Goal: Task Accomplishment & Management: Complete application form

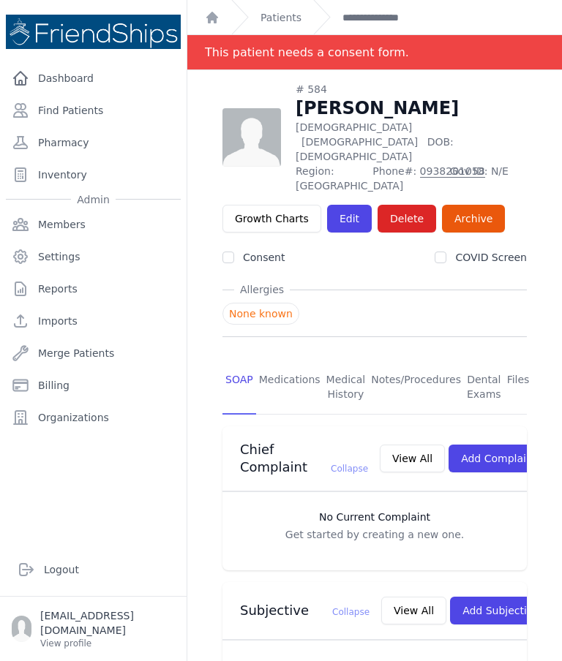
click at [99, 118] on link "Find Patients" at bounding box center [93, 110] width 175 height 29
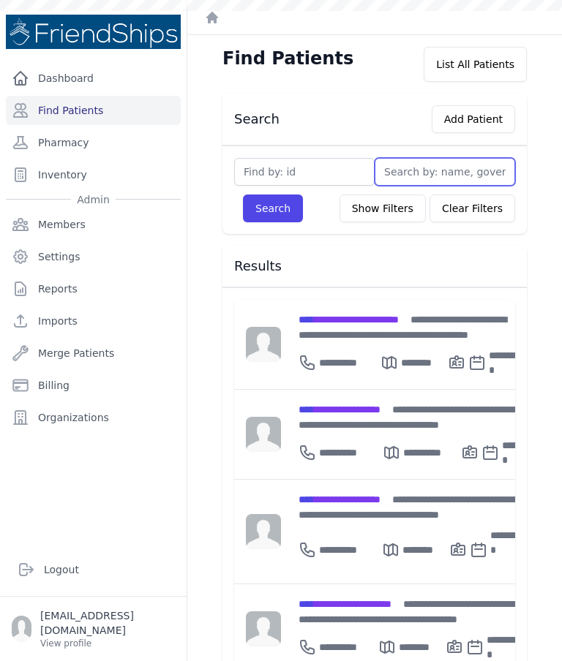
click at [439, 167] on input "text" at bounding box center [444, 172] width 140 height 28
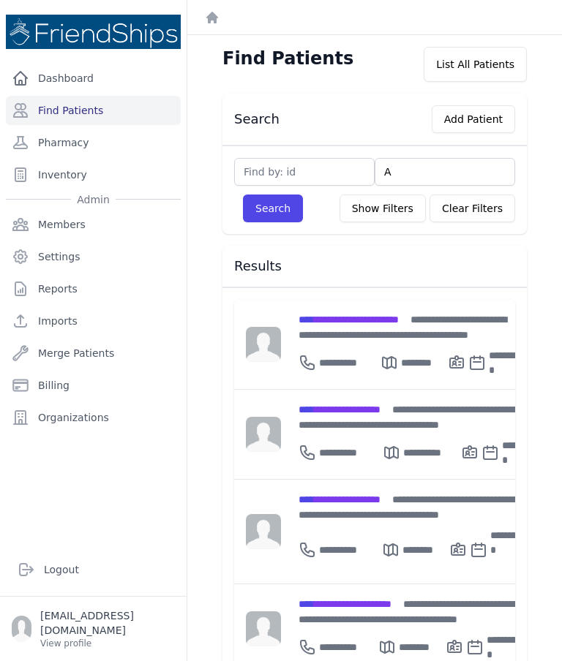
type input "Ai"
type input "Ainas"
click at [268, 216] on button "Search" at bounding box center [273, 208] width 60 height 28
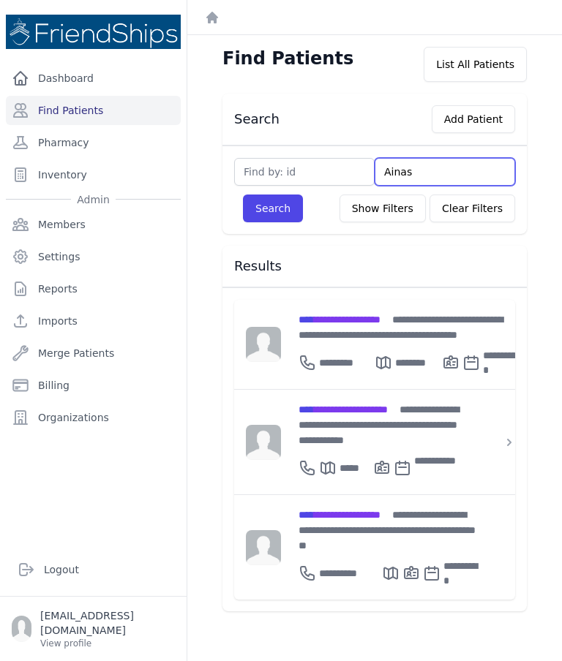
click at [440, 160] on input "Ainas" at bounding box center [444, 172] width 140 height 28
click at [430, 167] on input "Ainas" at bounding box center [444, 172] width 140 height 28
type input "Ai"
type input "A"
type input "I"
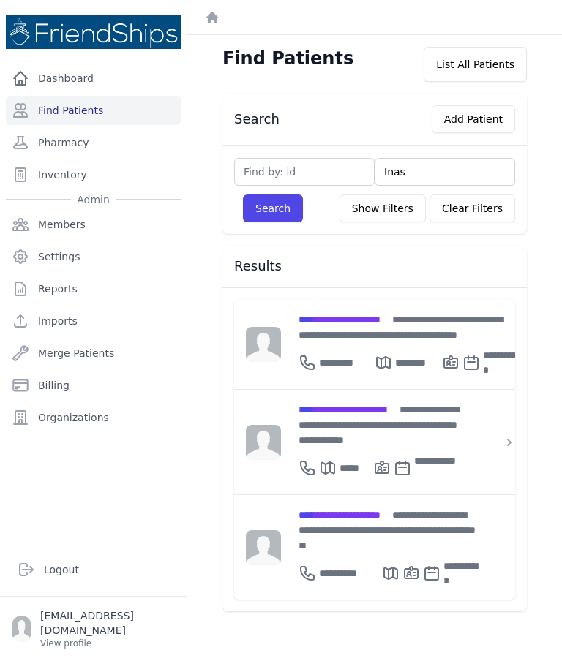
type input "Inas"
click at [274, 216] on button "Search" at bounding box center [273, 208] width 60 height 28
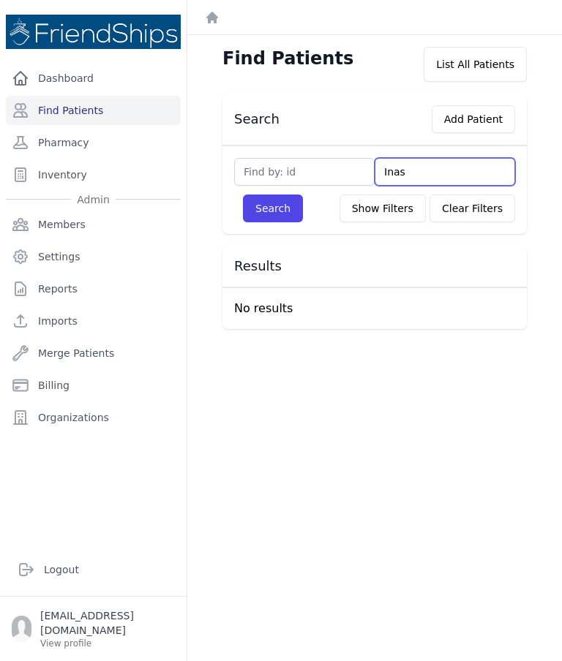
click at [433, 164] on input "Inas" at bounding box center [444, 172] width 140 height 28
click at [430, 163] on input "Inas" at bounding box center [444, 172] width 140 height 28
click at [432, 166] on input "Inas" at bounding box center [444, 172] width 140 height 28
click at [422, 172] on input "text" at bounding box center [444, 172] width 140 height 28
type input "Enas"
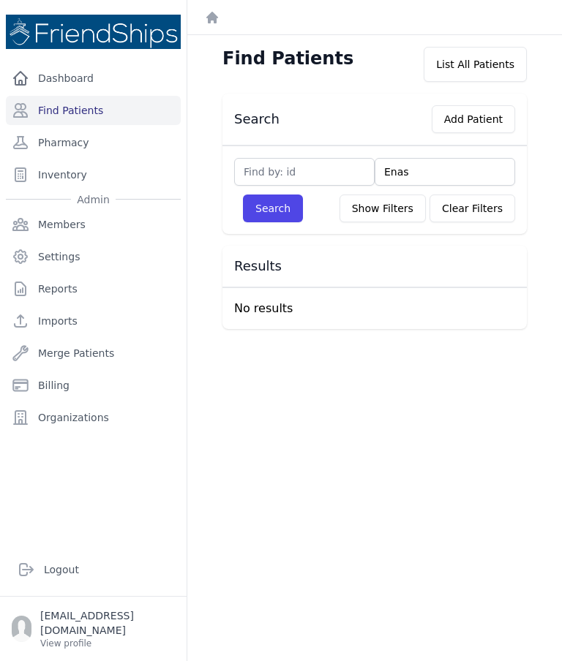
click at [273, 218] on button "Search" at bounding box center [273, 208] width 60 height 28
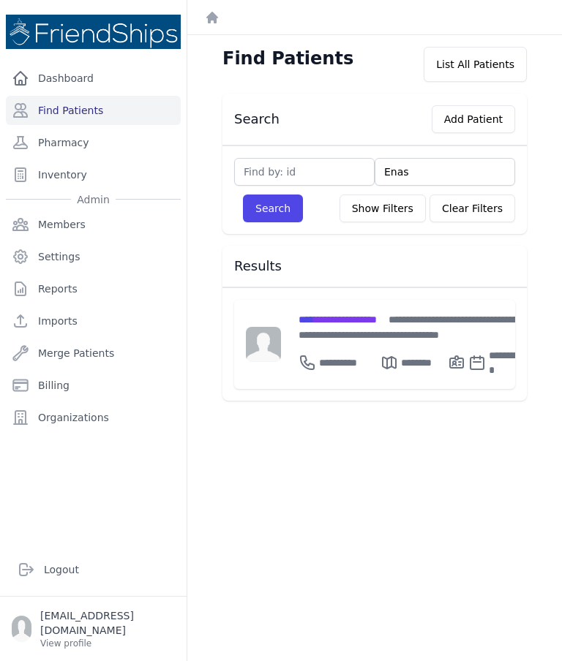
click at [373, 328] on div "**********" at bounding box center [410, 326] width 225 height 31
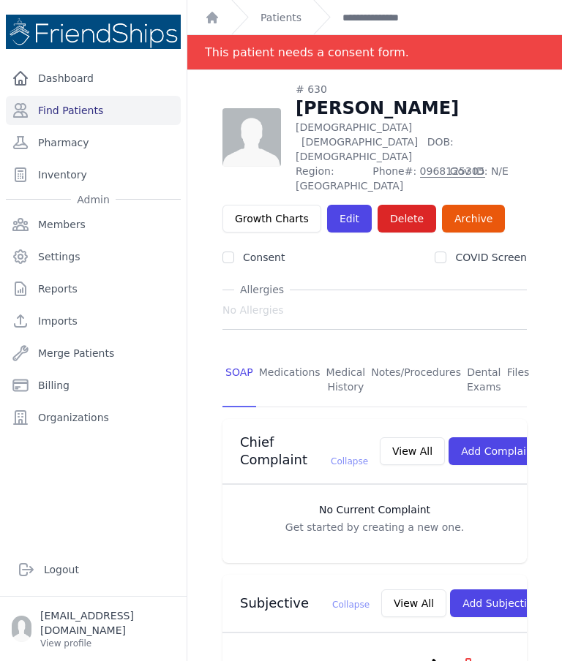
click at [328, 205] on link "Edit" at bounding box center [349, 219] width 45 height 28
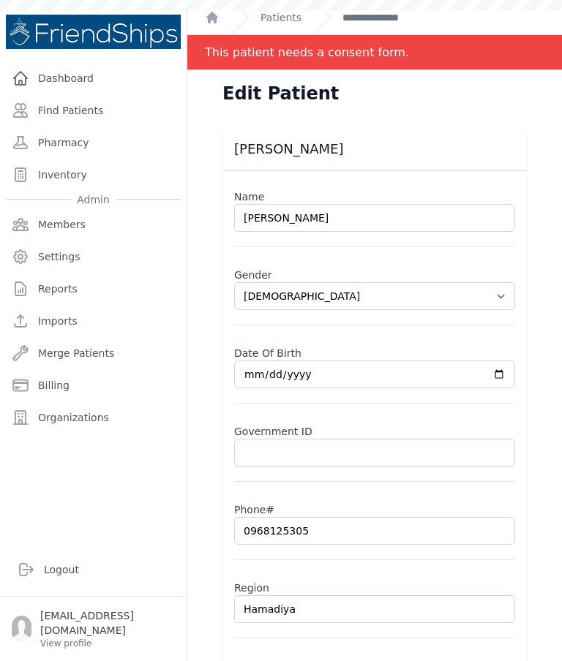
select select "[DEMOGRAPHIC_DATA]"
click at [384, 18] on link "**********" at bounding box center [386, 17] width 89 height 15
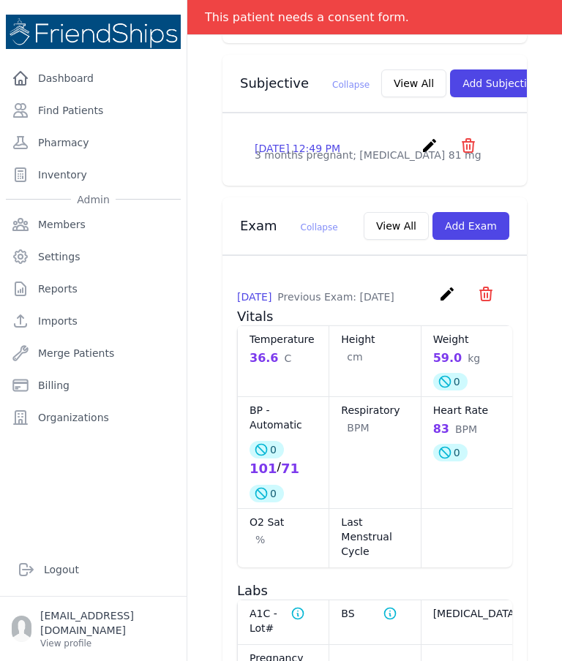
scroll to position [520, 0]
click at [483, 233] on button "Add Exam" at bounding box center [470, 226] width 77 height 28
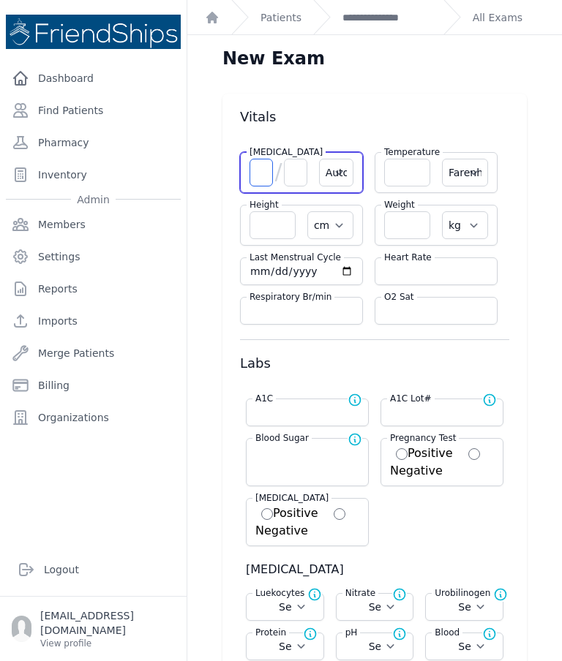
click at [264, 175] on input "number" at bounding box center [260, 173] width 23 height 28
type input "83"
click at [303, 159] on input "number" at bounding box center [295, 173] width 23 height 28
type input "6"
select select "Automatic"
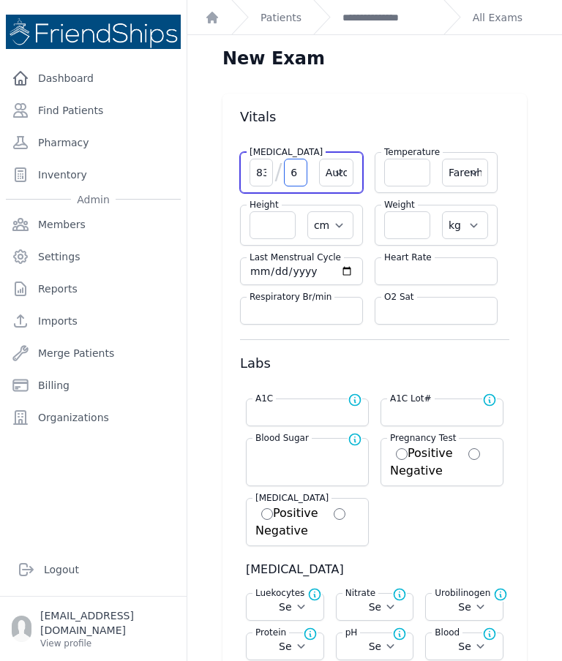
select select "F"
select select "cm"
select select "kg"
select select
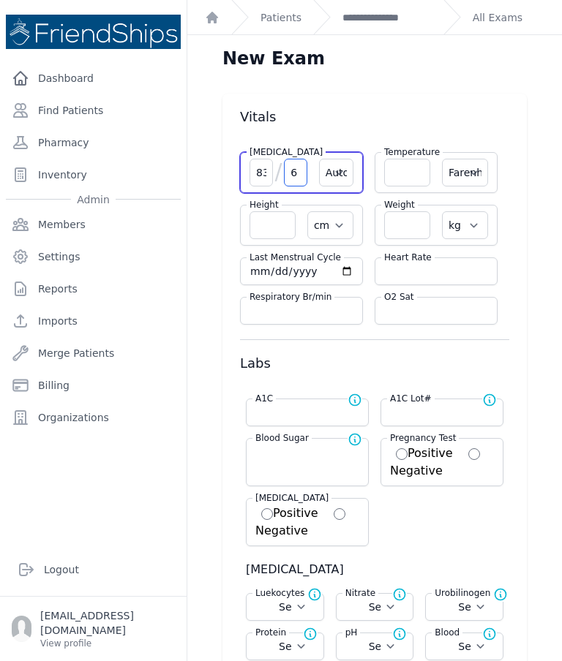
select select
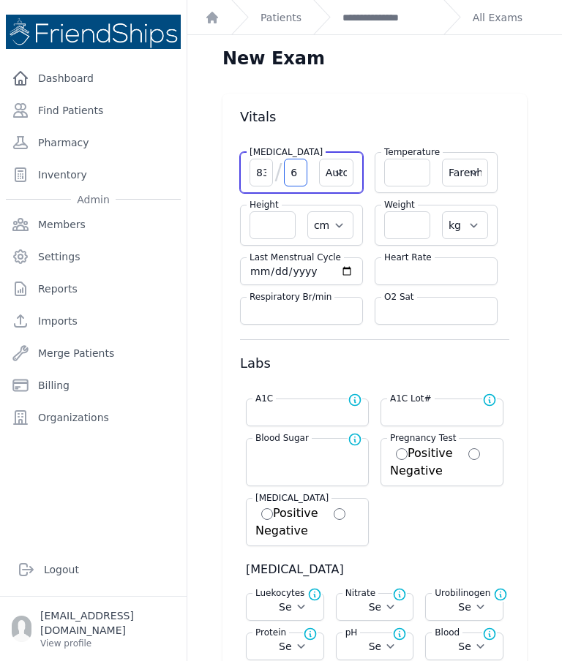
select select
type input "66"
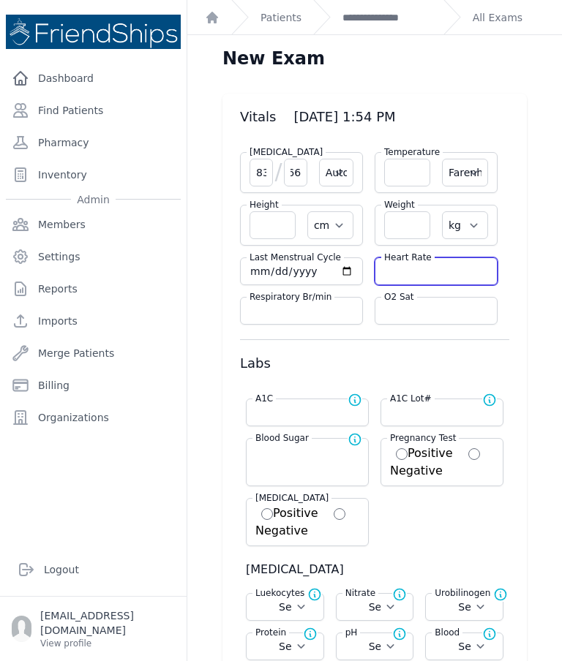
click at [428, 273] on input "number" at bounding box center [436, 271] width 104 height 15
type input "99"
select select "Automatic"
select select "F"
select select "cm"
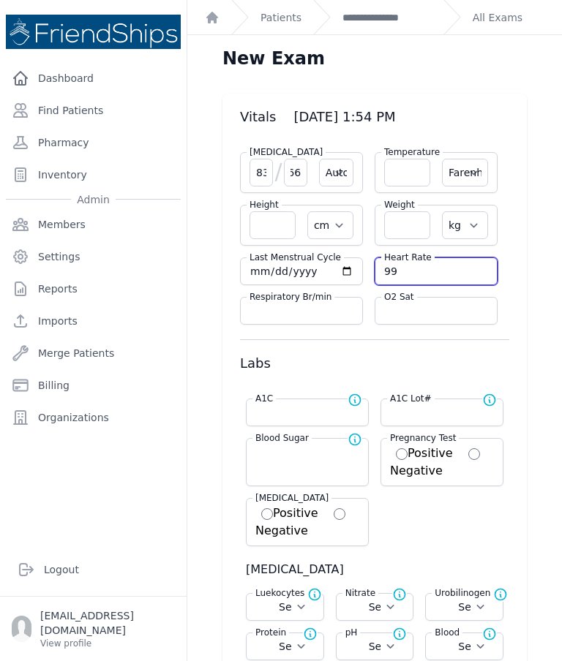
select select "kg"
select select
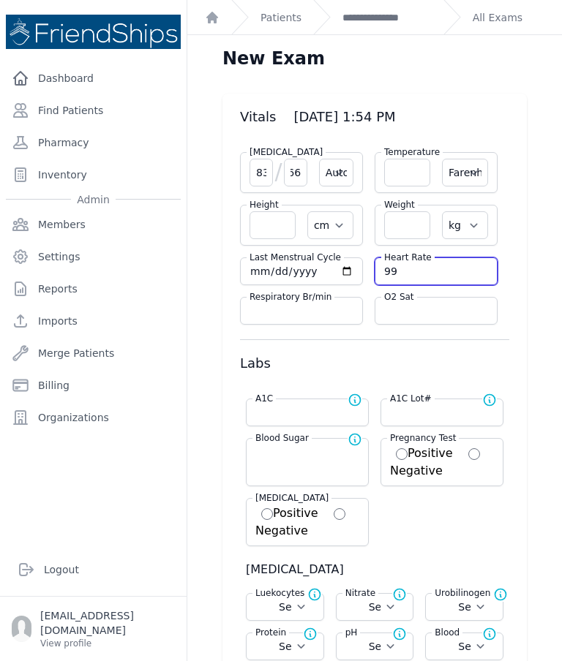
select select
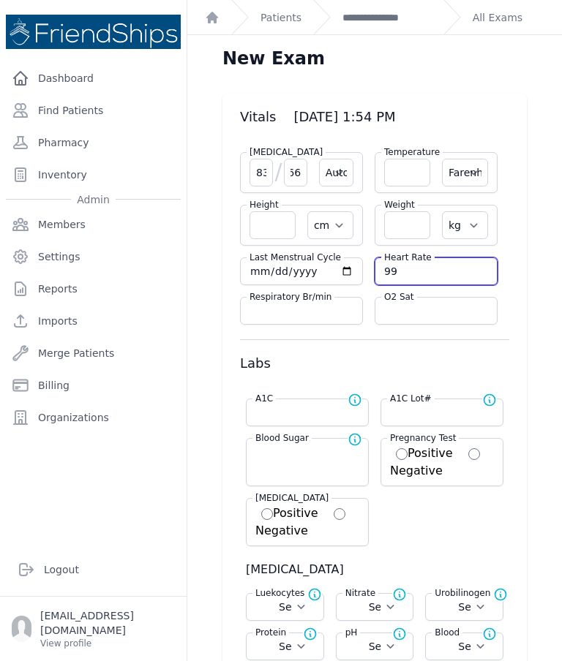
select select
type input "99"
click at [414, 176] on input "number" at bounding box center [407, 173] width 46 height 28
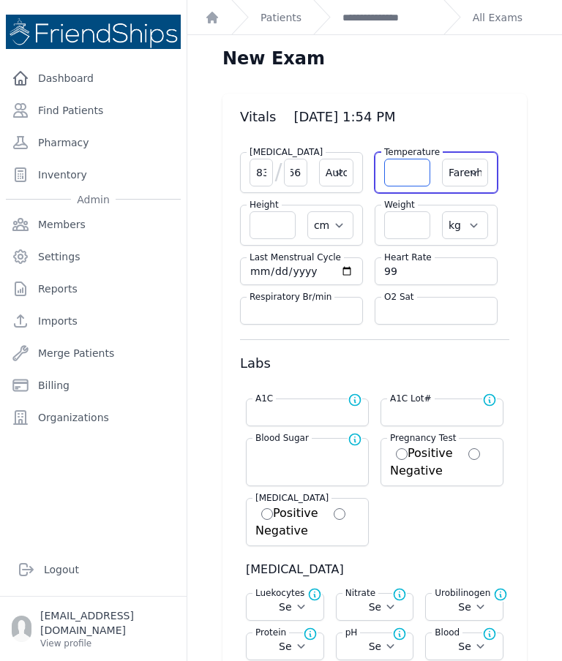
select select "Automatic"
select select "F"
select select "cm"
select select "kg"
select select
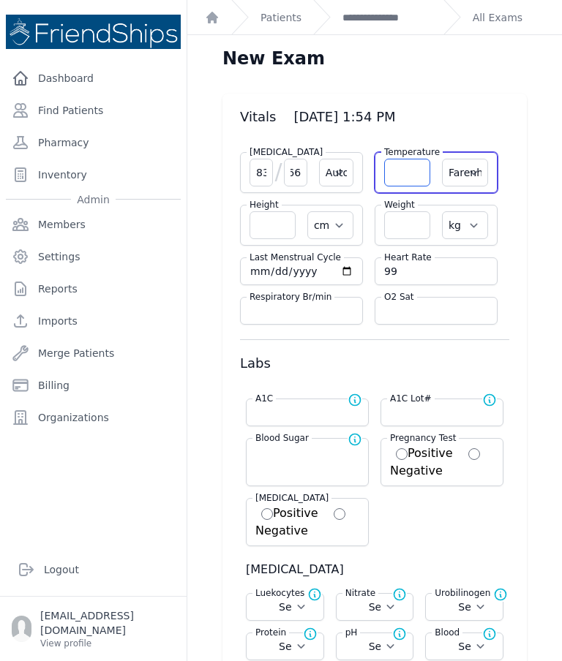
select select
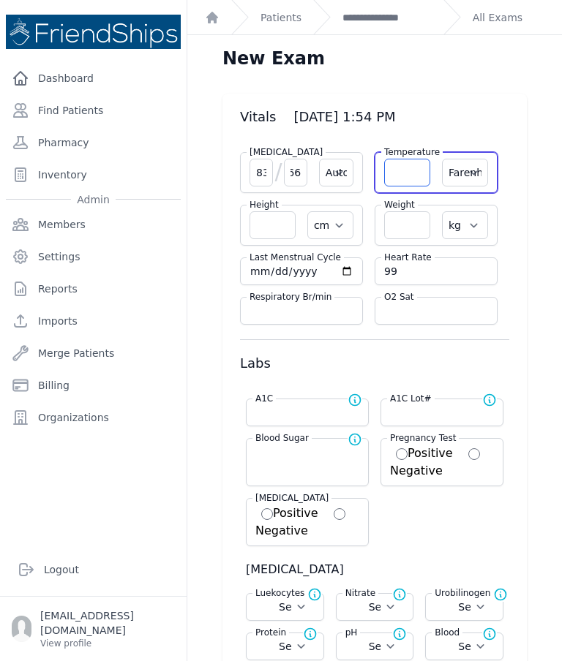
select select
type input "36.4"
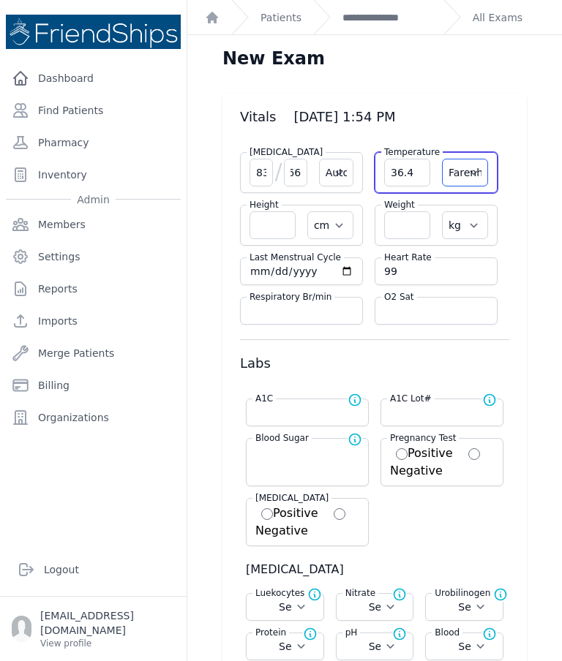
click at [468, 171] on select "Farenheit Celcius" at bounding box center [465, 173] width 46 height 28
select select "Automatic"
select select "cm"
select select "kg"
select select
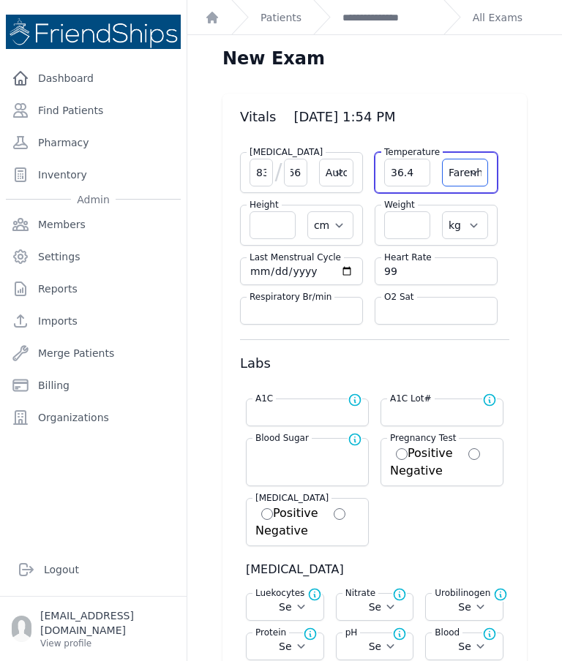
select select
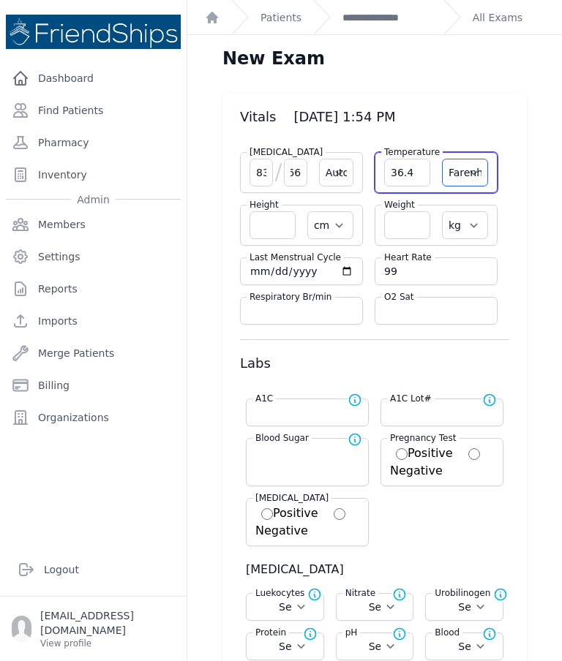
select select
select select "C"
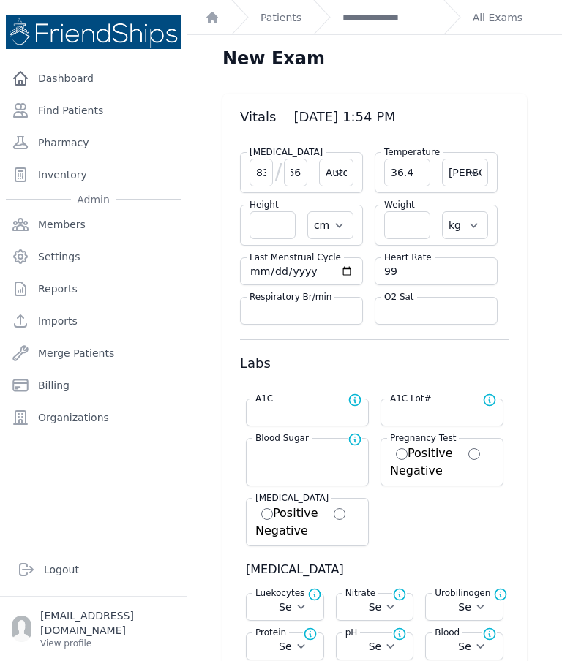
click at [414, 224] on input "number" at bounding box center [407, 225] width 46 height 28
select select "Automatic"
select select "C"
select select "cm"
select select "kg"
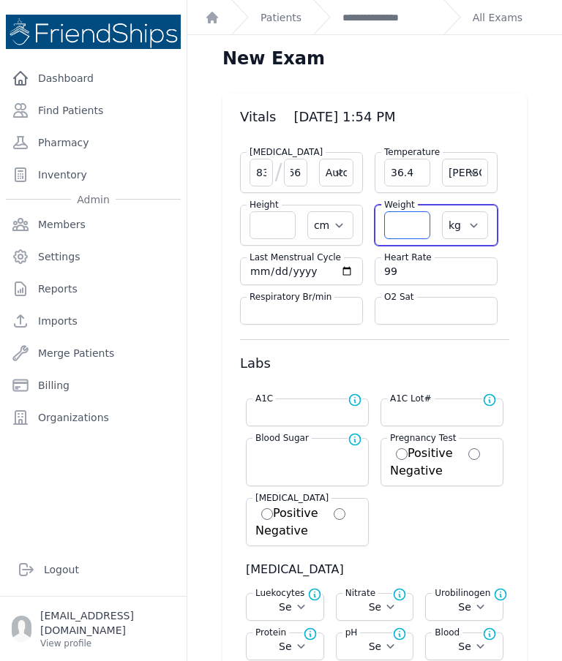
select select
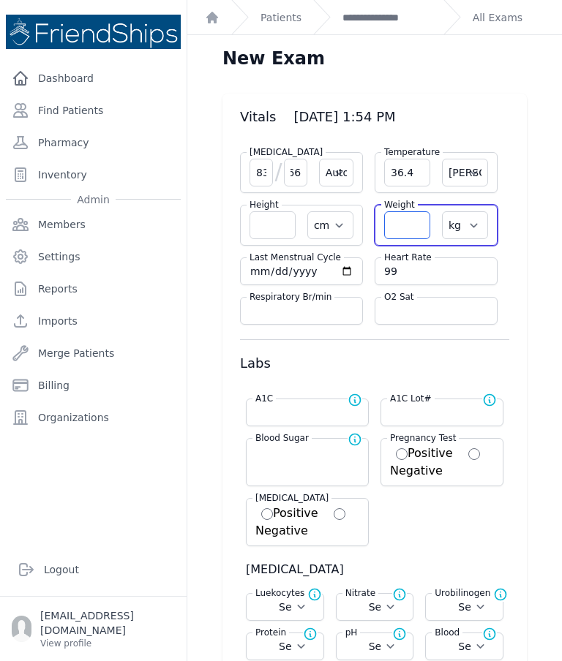
select select
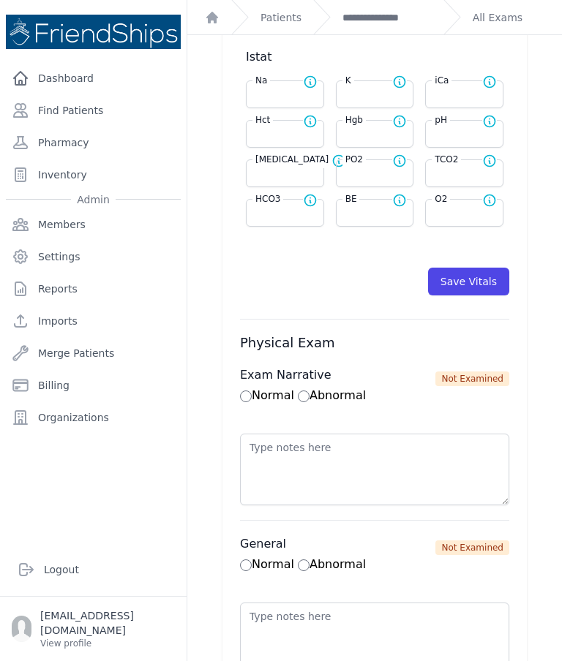
scroll to position [753, 0]
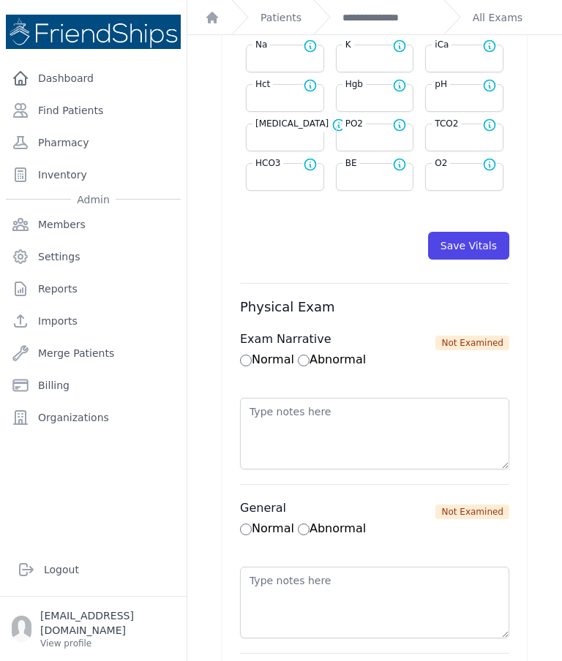
type input "63.2"
click at [483, 258] on button "Save Vitals" at bounding box center [468, 246] width 81 height 28
select select "Automatic"
select select "cm"
select select "kg"
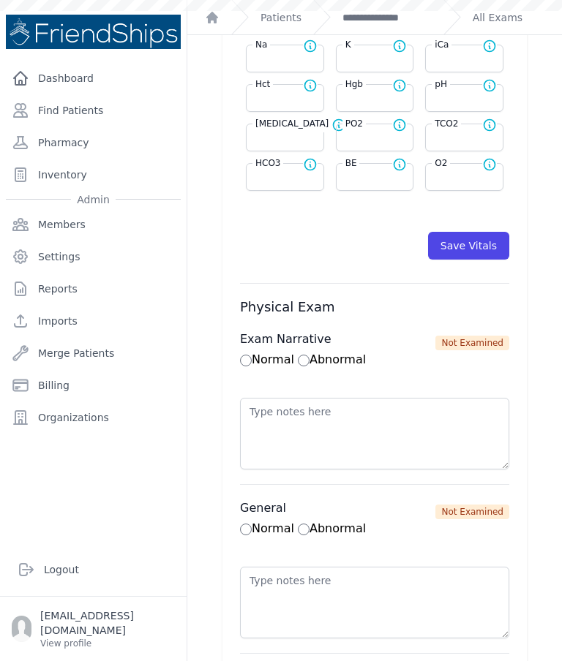
select select
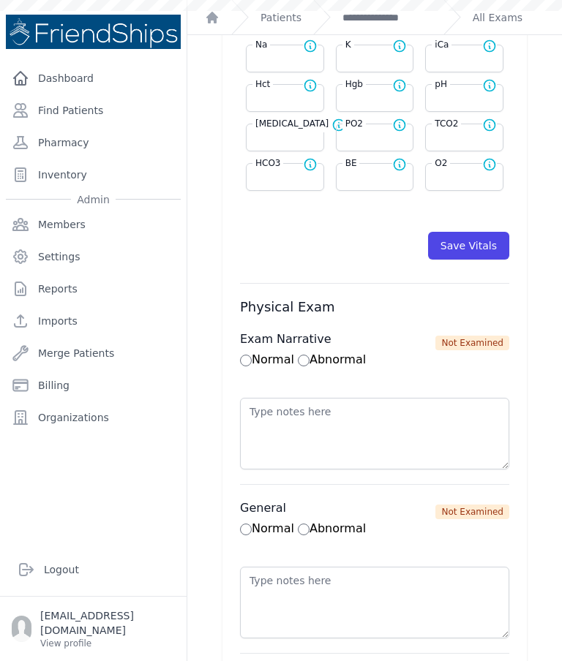
select select
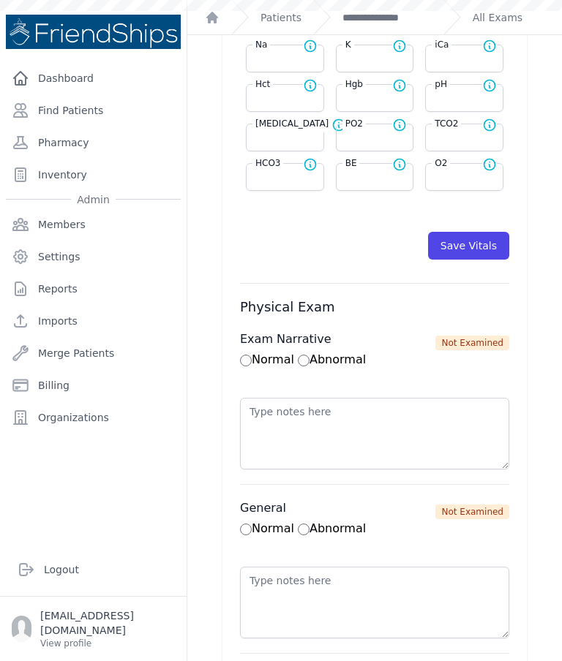
scroll to position [0, 0]
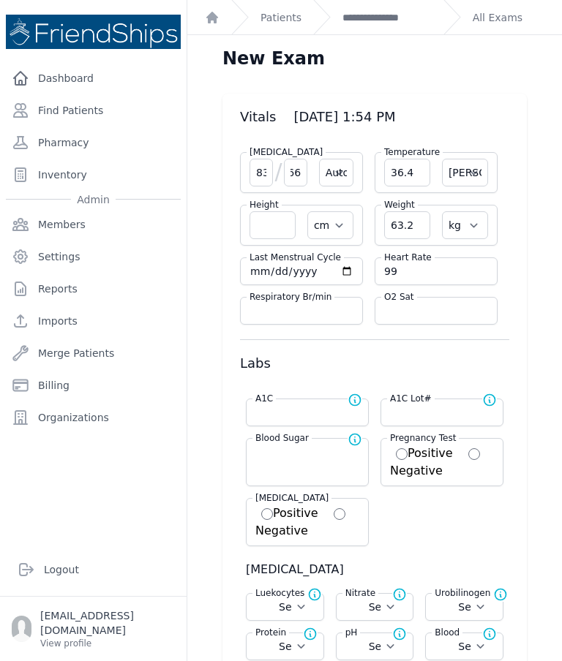
click at [396, 20] on link "**********" at bounding box center [386, 17] width 89 height 15
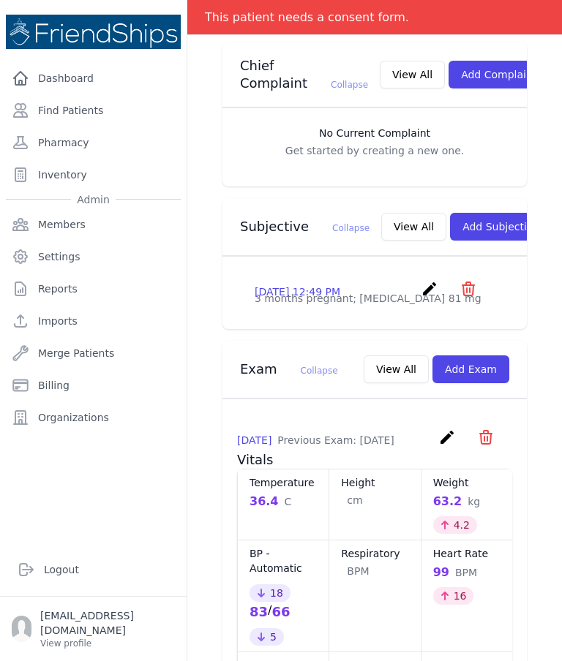
scroll to position [379, 0]
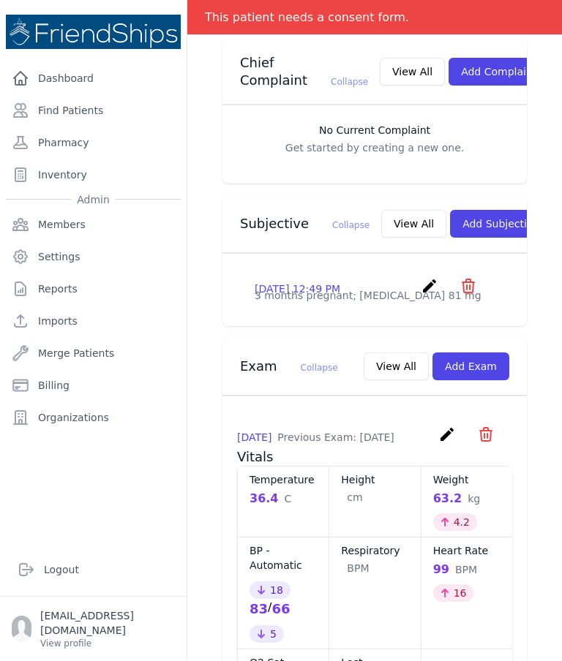
click at [463, 213] on button "Add Subjective" at bounding box center [501, 224] width 102 height 28
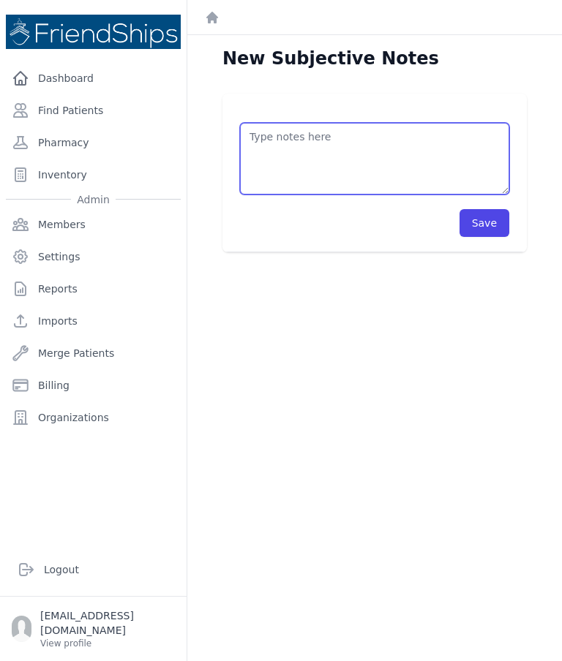
click at [390, 158] on textarea at bounding box center [374, 159] width 269 height 72
type textarea "Arm BP 83/66, P 99 Wrist BP 96/68, P 97"
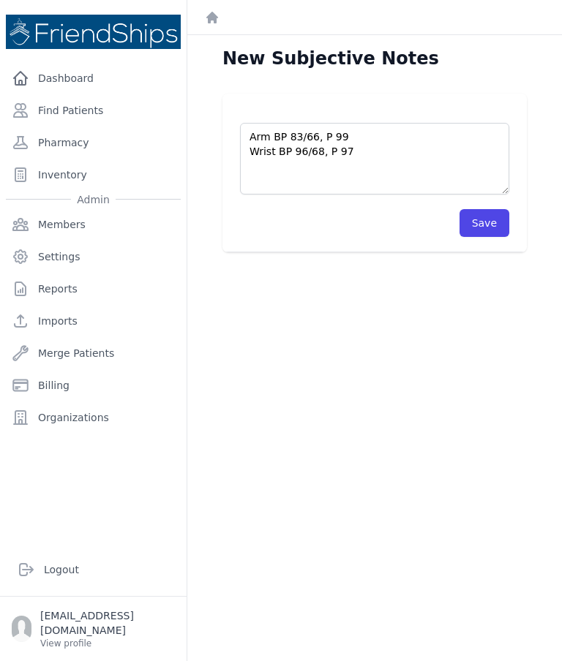
click at [483, 224] on button "Save" at bounding box center [484, 223] width 50 height 28
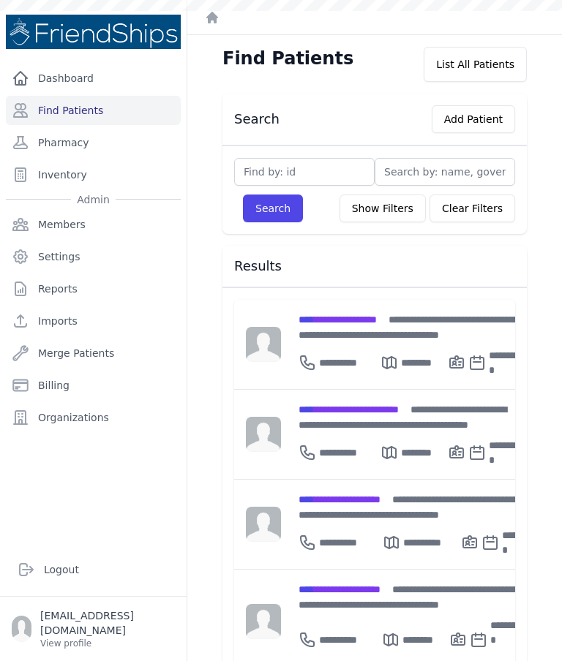
click at [487, 118] on button "Add Patient" at bounding box center [472, 119] width 83 height 28
click at [483, 118] on button "Add Patient" at bounding box center [472, 119] width 83 height 28
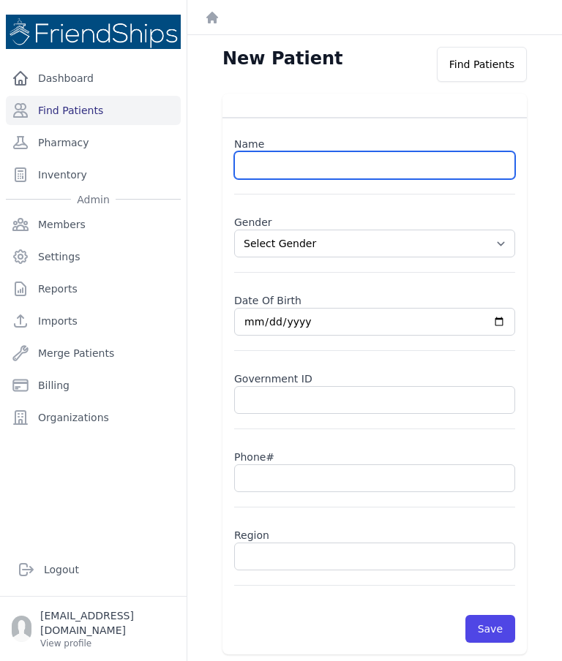
click at [303, 164] on input "text" at bounding box center [374, 165] width 281 height 28
paste input "Khader Al-Hamd"
click at [292, 161] on input "Khader Al-Hamd" at bounding box center [374, 165] width 281 height 28
click at [241, 164] on input "Khader Hamd" at bounding box center [374, 165] width 281 height 28
click at [360, 161] on input "Khader Hamd" at bounding box center [374, 165] width 281 height 28
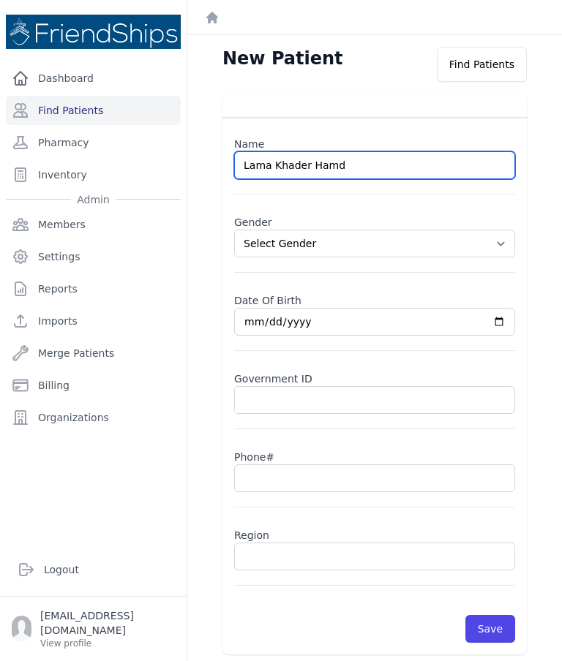
type input "Lama Khader Hamd"
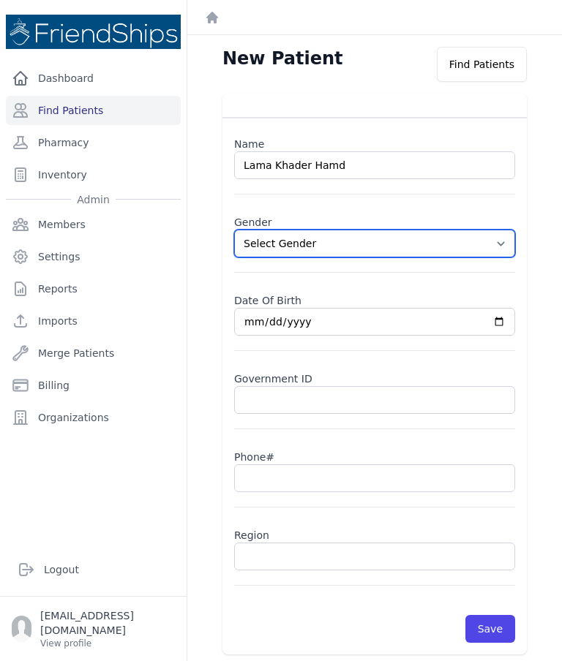
click at [500, 236] on select "Select Gender [DEMOGRAPHIC_DATA] [DEMOGRAPHIC_DATA]" at bounding box center [374, 244] width 281 height 28
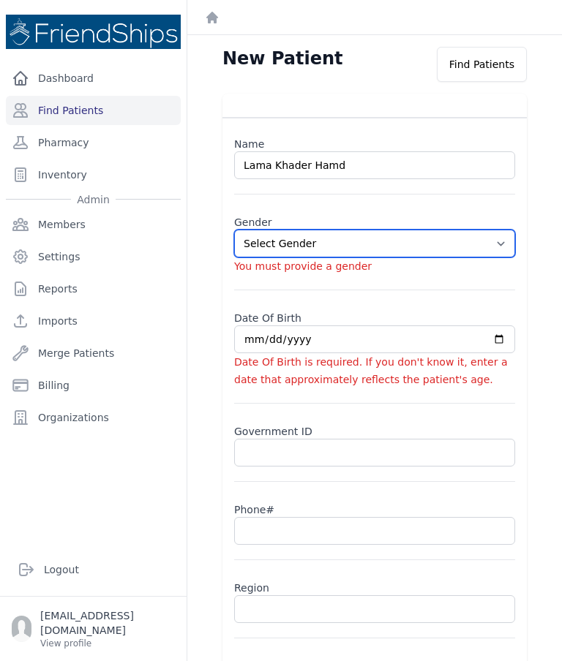
select select "[DEMOGRAPHIC_DATA]"
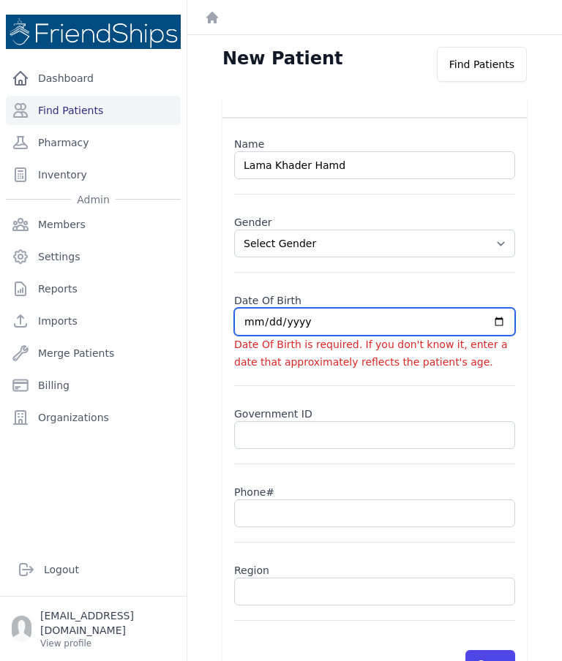
click at [320, 335] on input "date" at bounding box center [374, 322] width 281 height 28
type input "[DATE]"
select select "[DEMOGRAPHIC_DATA]"
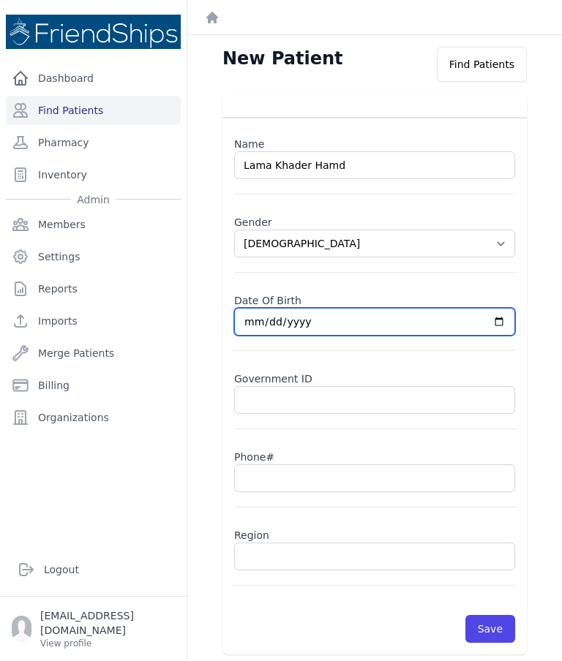
type input "[DATE]"
select select "[DEMOGRAPHIC_DATA]"
type input "[DATE]"
select select "[DEMOGRAPHIC_DATA]"
type input "[DATE]"
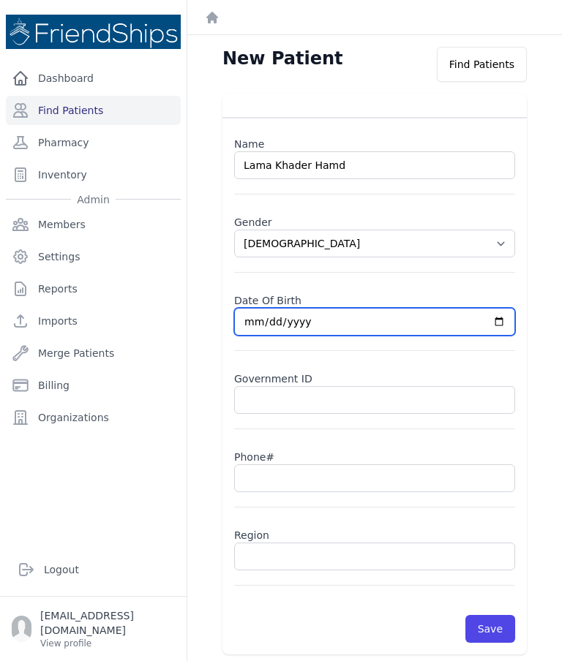
select select "[DEMOGRAPHIC_DATA]"
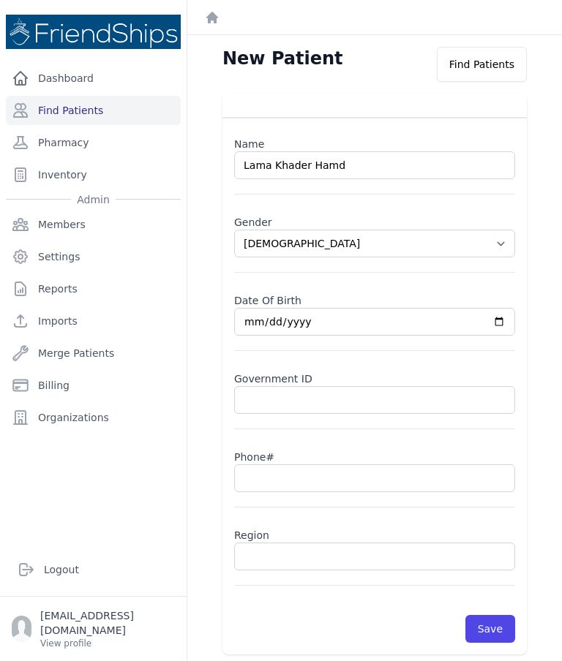
click at [303, 468] on input "text" at bounding box center [374, 478] width 281 height 28
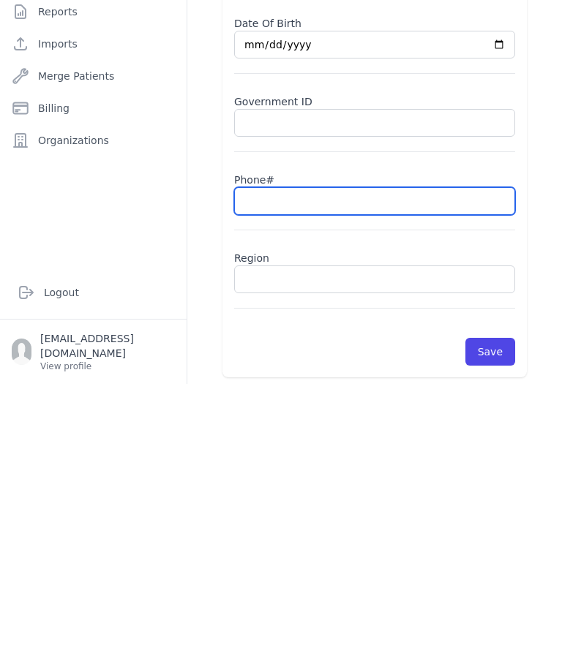
scroll to position [58, 0]
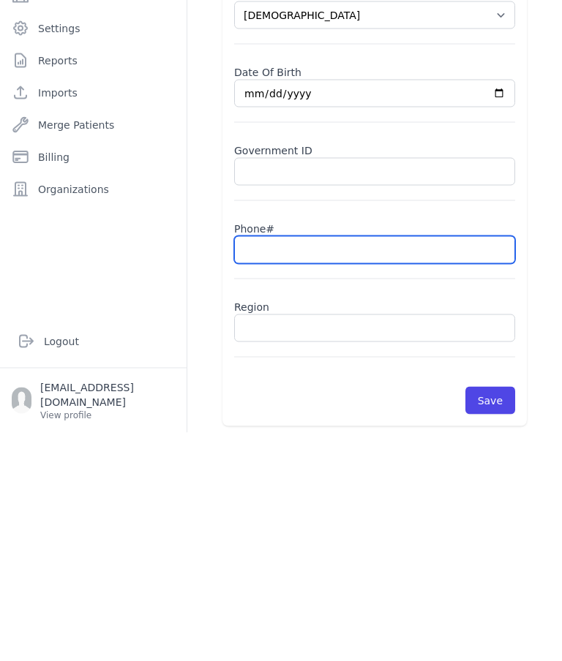
paste input "0992704062"
type input "0992704062"
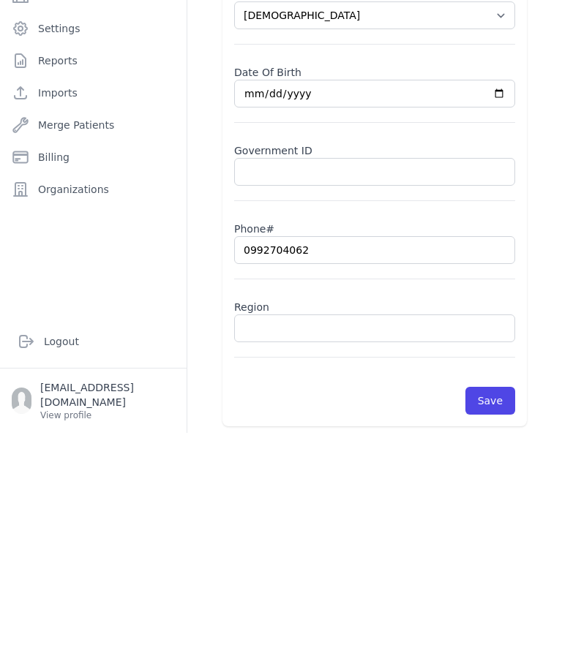
click at [301, 543] on input "text" at bounding box center [374, 557] width 281 height 28
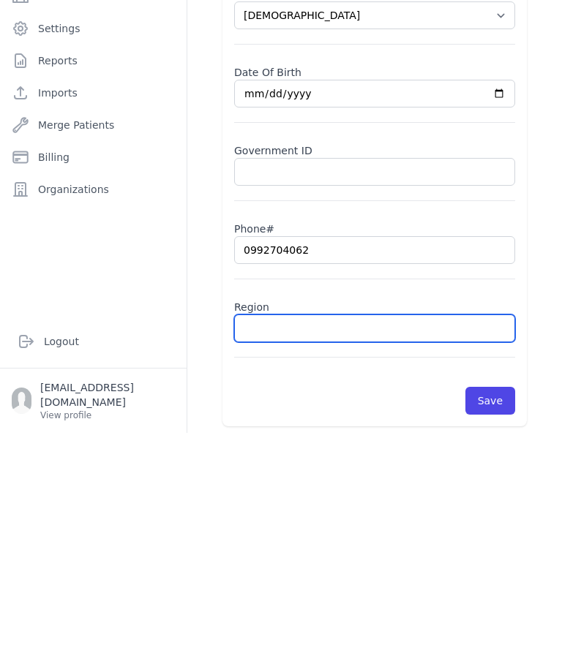
select select "[DEMOGRAPHIC_DATA]"
type input "Hamadiya"
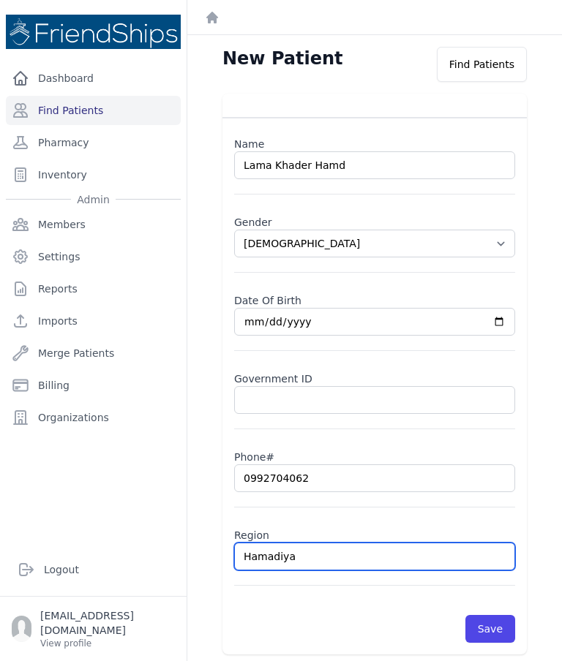
select select "[DEMOGRAPHIC_DATA]"
type input "Hamadiya"
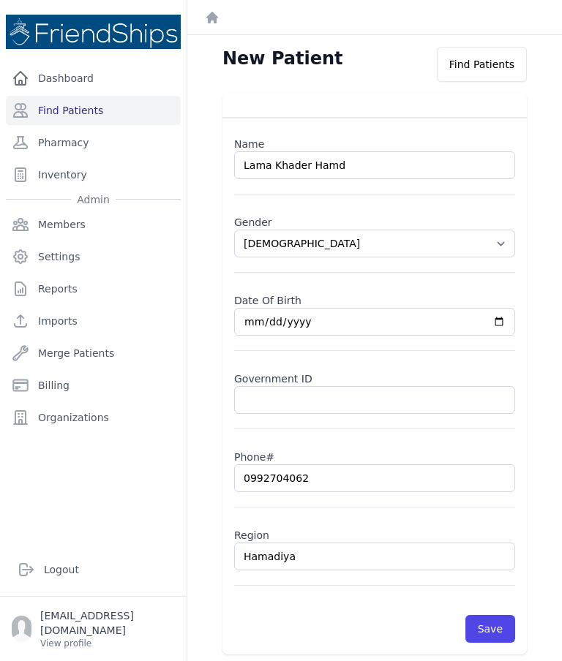
click at [488, 620] on button "Save" at bounding box center [490, 629] width 50 height 28
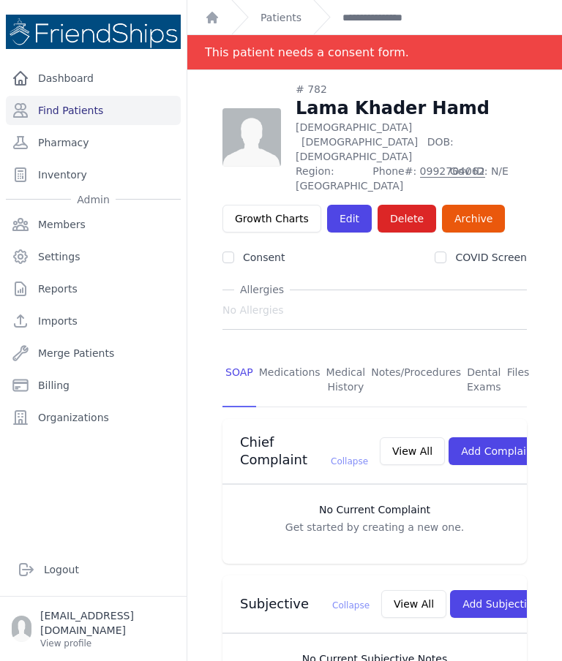
click at [338, 205] on link "Edit" at bounding box center [349, 219] width 45 height 28
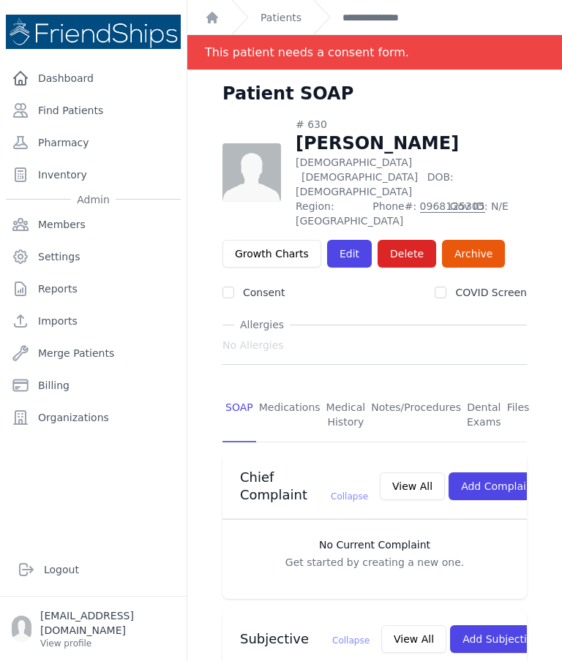
scroll to position [-6, 0]
